Goal: Entertainment & Leisure: Consume media (video, audio)

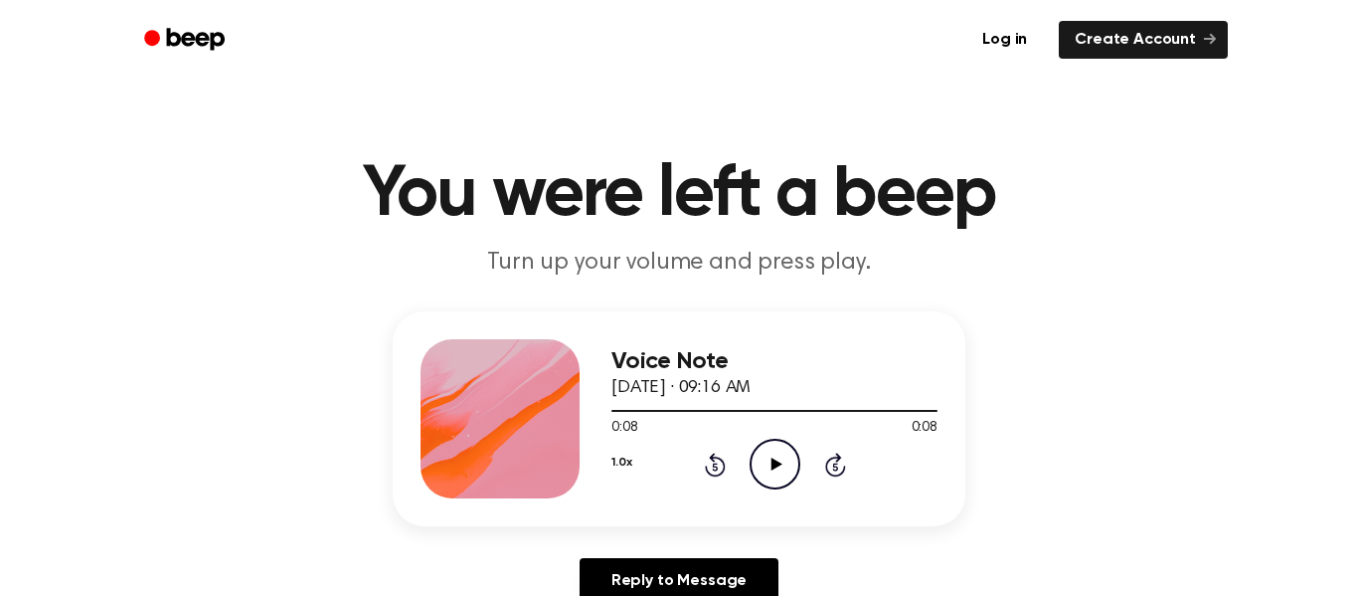
click at [777, 459] on icon "Play Audio" at bounding box center [775, 463] width 51 height 51
click at [777, 459] on icon at bounding box center [775, 463] width 9 height 13
click at [795, 472] on icon "Play Audio" at bounding box center [775, 463] width 51 height 51
click at [779, 463] on icon "Pause Audio" at bounding box center [775, 463] width 51 height 51
click at [779, 463] on icon at bounding box center [776, 463] width 11 height 13
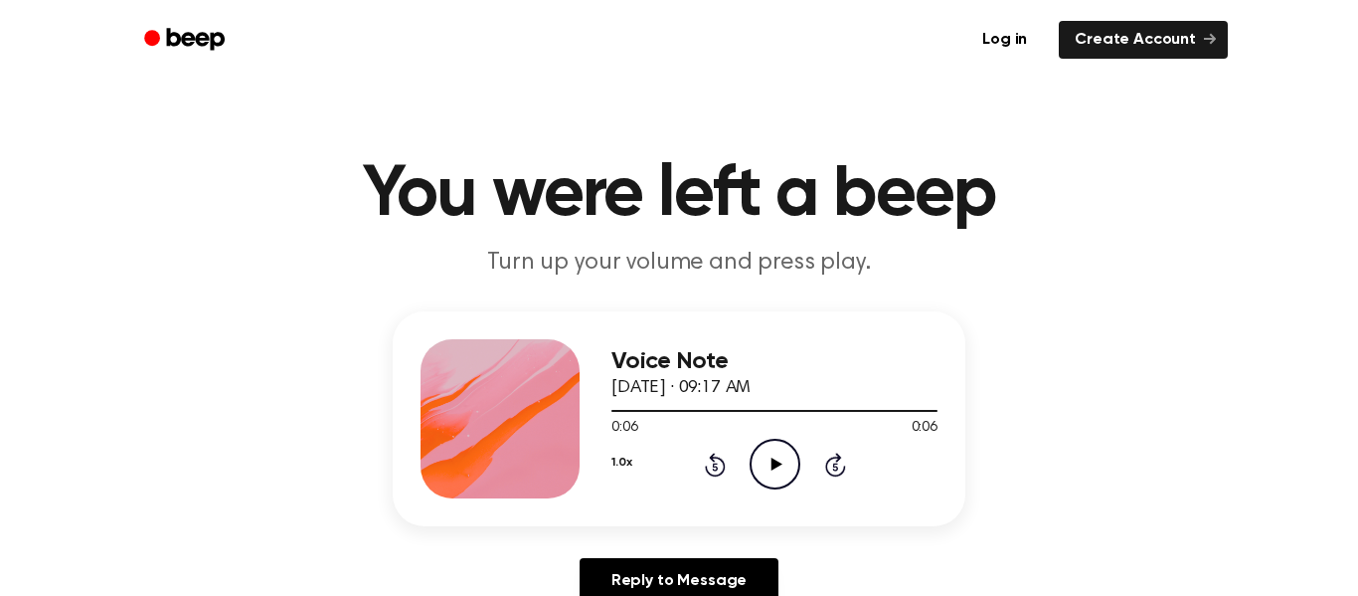
click at [783, 486] on circle at bounding box center [775, 463] width 49 height 49
click at [779, 469] on icon "Play Audio" at bounding box center [775, 463] width 51 height 51
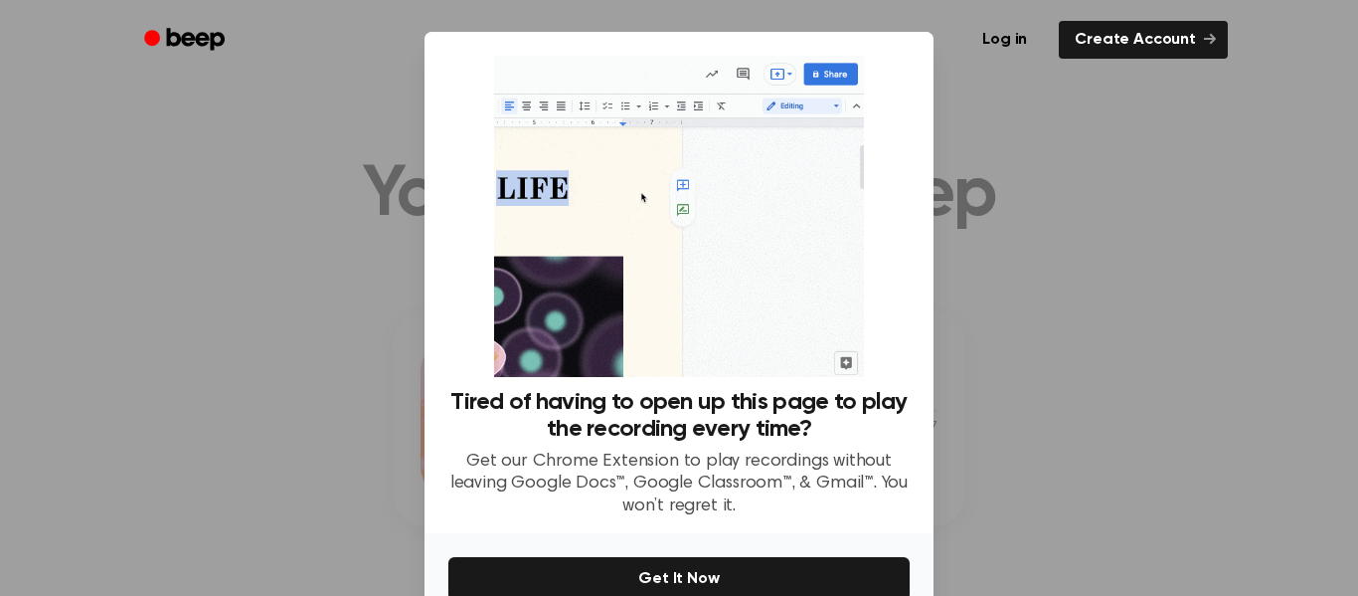
click at [385, 430] on div at bounding box center [679, 298] width 1358 height 596
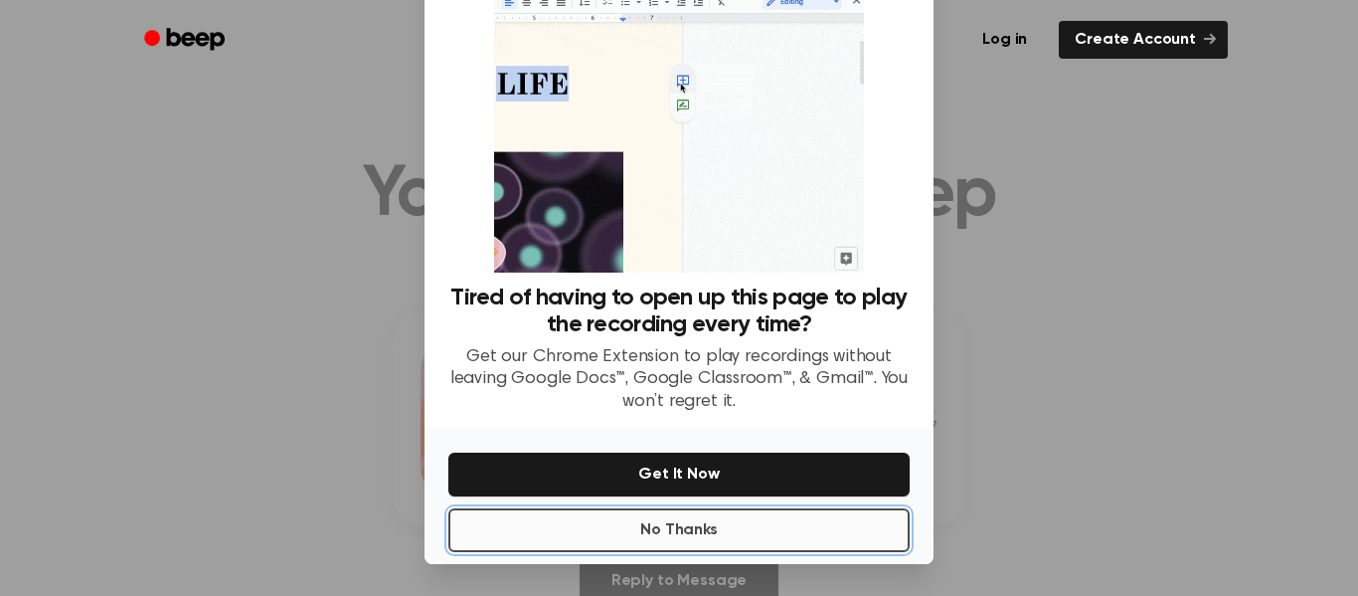
click at [760, 525] on button "No Thanks" at bounding box center [678, 530] width 461 height 44
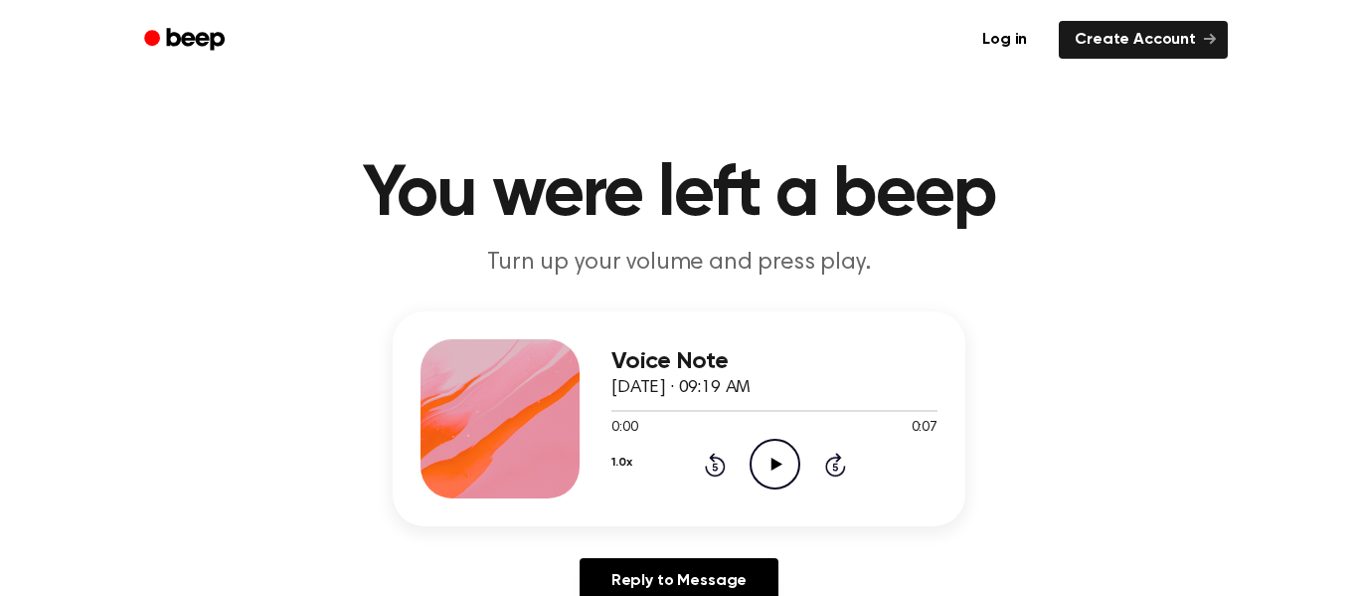
click at [771, 483] on icon "Play Audio" at bounding box center [775, 463] width 51 height 51
click at [783, 471] on icon "Play Audio" at bounding box center [775, 463] width 51 height 51
click at [783, 471] on icon "Pause Audio" at bounding box center [775, 463] width 51 height 51
click at [783, 471] on icon "Play Audio" at bounding box center [775, 463] width 51 height 51
click at [765, 458] on icon "Play Audio" at bounding box center [775, 463] width 51 height 51
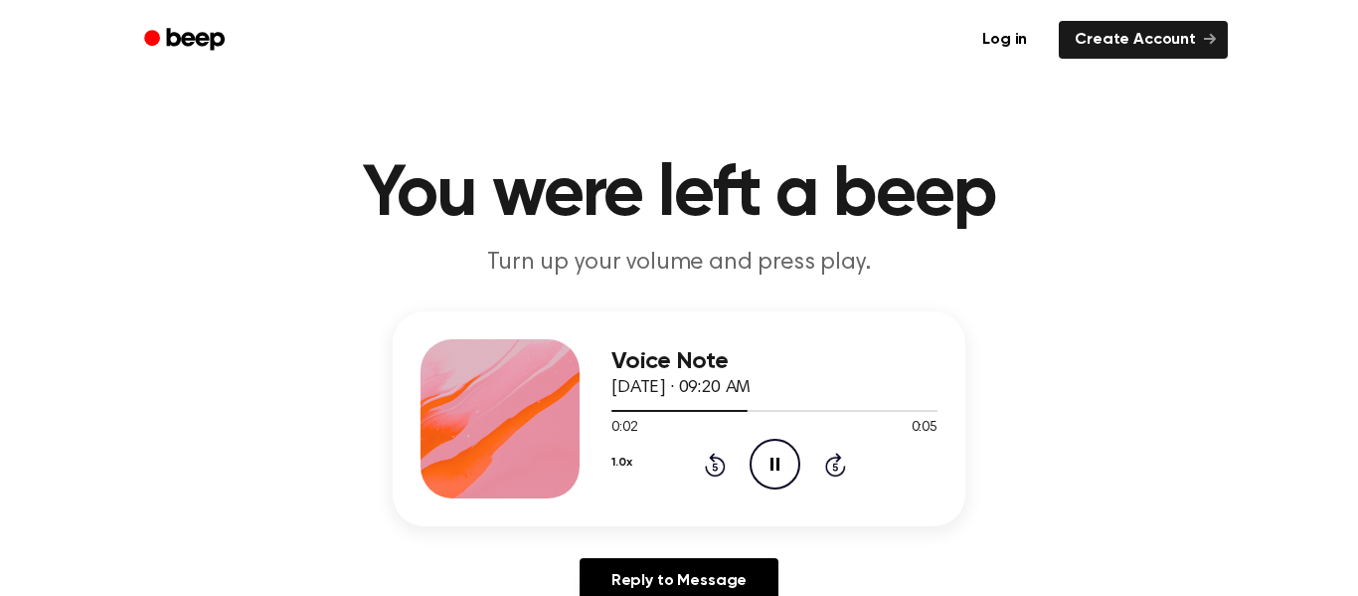
click at [765, 458] on icon "Pause Audio" at bounding box center [775, 463] width 51 height 51
click at [776, 475] on icon "Play Audio" at bounding box center [775, 463] width 51 height 51
click at [779, 475] on icon "Play Audio" at bounding box center [775, 463] width 51 height 51
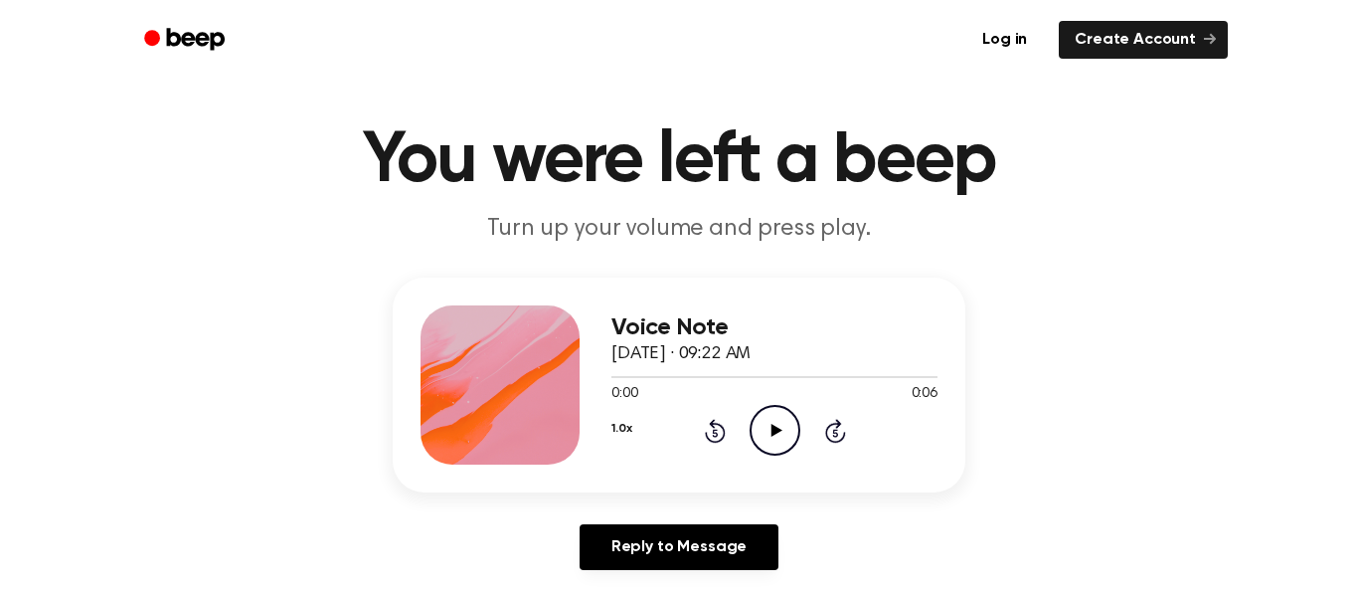
scroll to position [61, 0]
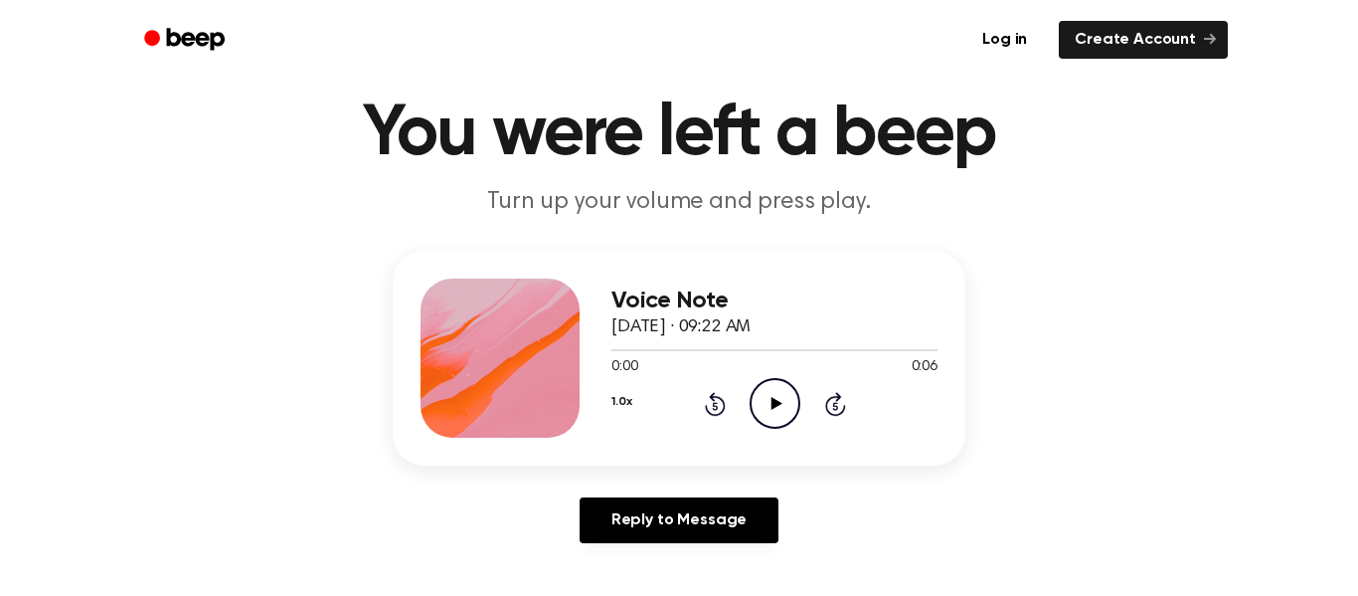
click at [776, 407] on icon "Play Audio" at bounding box center [775, 403] width 51 height 51
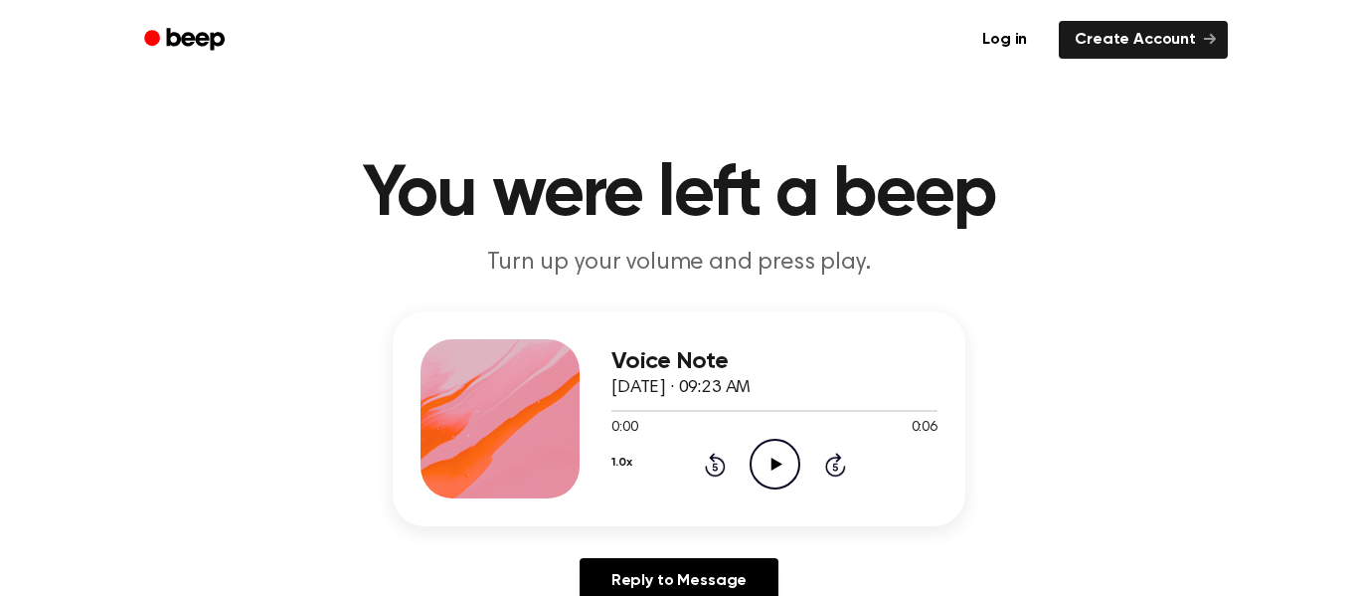
click at [782, 461] on icon "Play Audio" at bounding box center [775, 463] width 51 height 51
click at [767, 455] on icon "Play Audio" at bounding box center [775, 463] width 51 height 51
click at [781, 497] on div "Voice Note October 3, 2025 · 09:23 AM 0:00 0:05 Your browser does not support t…" at bounding box center [774, 418] width 326 height 159
click at [778, 462] on icon at bounding box center [776, 463] width 11 height 13
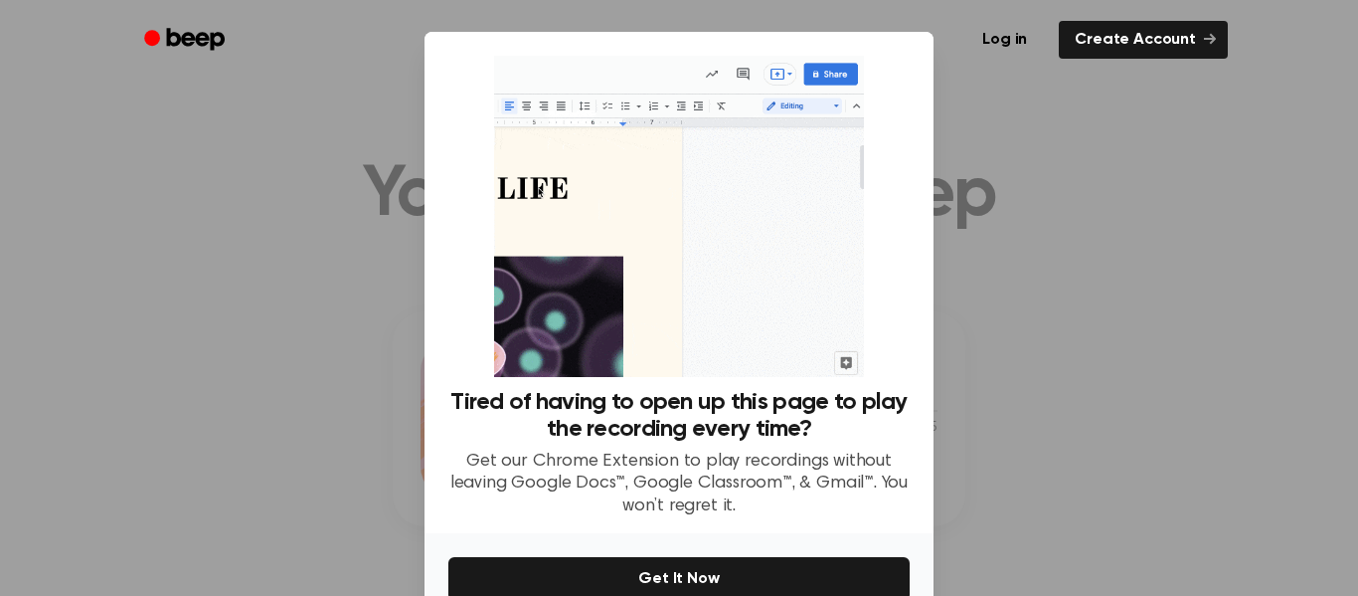
scroll to position [104, 0]
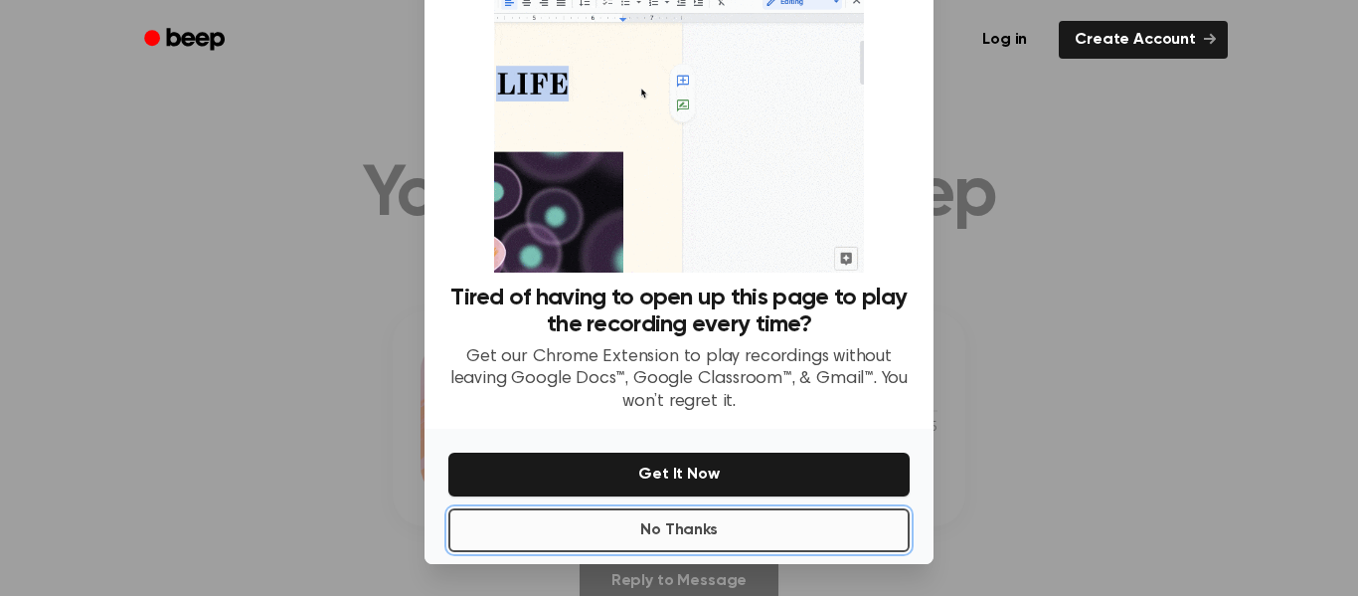
click at [766, 521] on button "No Thanks" at bounding box center [678, 530] width 461 height 44
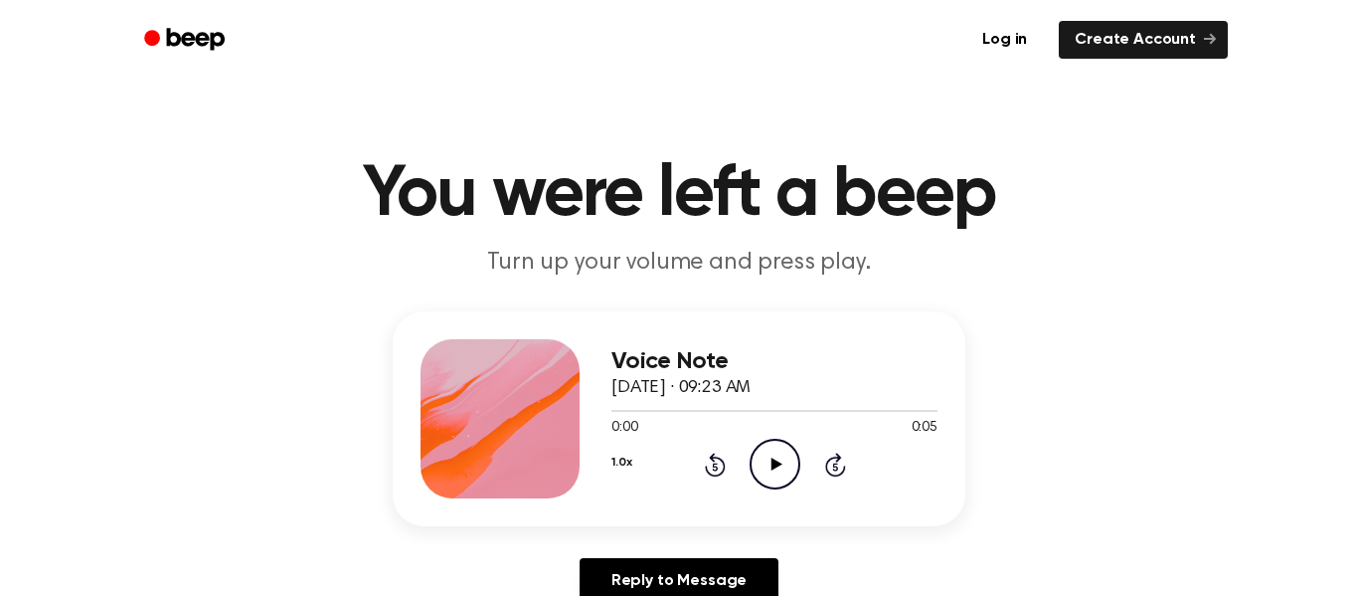
click at [765, 444] on icon "Play Audio" at bounding box center [775, 463] width 51 height 51
click at [765, 464] on icon "Play Audio" at bounding box center [775, 463] width 51 height 51
